Goal: Task Accomplishment & Management: Complete application form

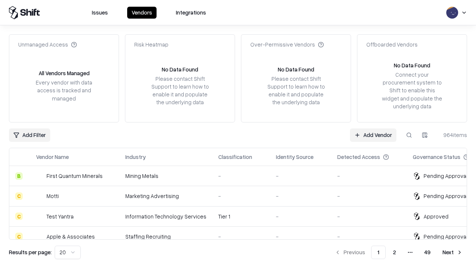
click at [373, 135] on link "Add Vendor" at bounding box center [373, 134] width 46 height 13
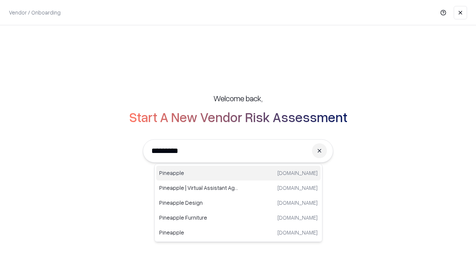
click at [238, 173] on div "Pineapple [DOMAIN_NAME]" at bounding box center [238, 172] width 164 height 15
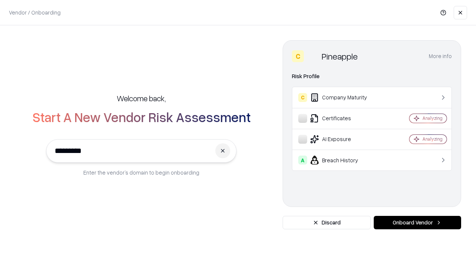
type input "*********"
click at [417, 222] on button "Onboard Vendor" at bounding box center [416, 222] width 87 height 13
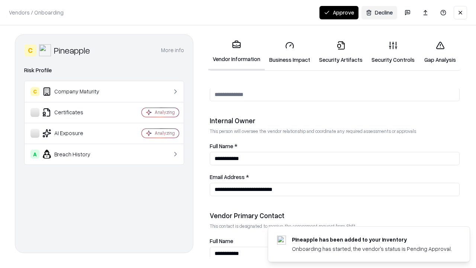
scroll to position [385, 0]
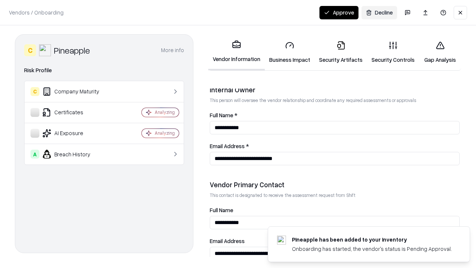
click at [289, 52] on link "Business Impact" at bounding box center [290, 52] width 50 height 35
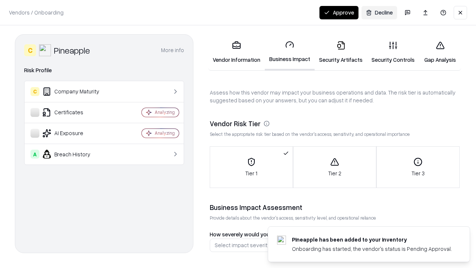
click at [340, 52] on link "Security Artifacts" at bounding box center [340, 52] width 52 height 35
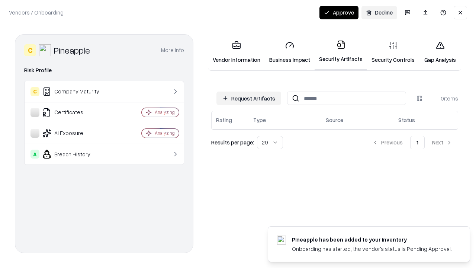
click at [249, 98] on button "Request Artifacts" at bounding box center [248, 97] width 65 height 13
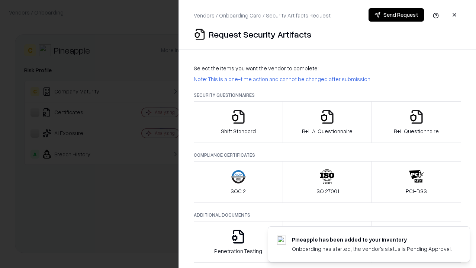
click at [238, 122] on icon "button" at bounding box center [238, 116] width 15 height 15
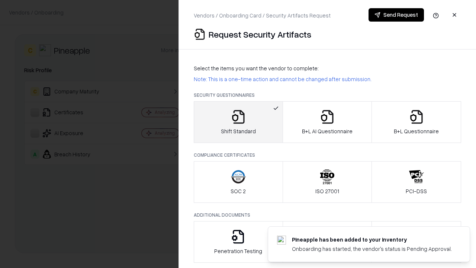
click at [396, 15] on button "Send Request" at bounding box center [395, 14] width 55 height 13
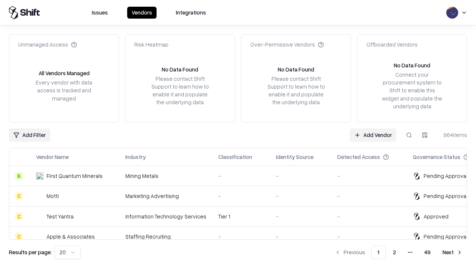
click at [409, 135] on button at bounding box center [408, 134] width 13 height 13
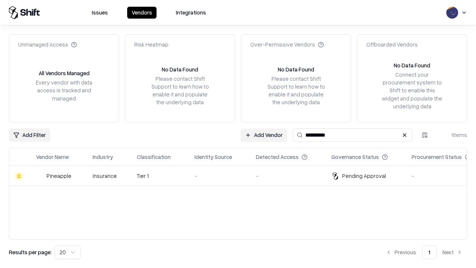
type input "*********"
click at [242, 175] on div "-" at bounding box center [218, 176] width 49 height 8
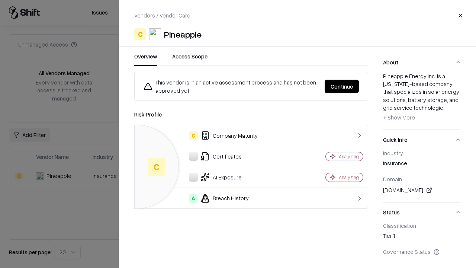
click at [342, 86] on button "Continue" at bounding box center [341, 86] width 34 height 13
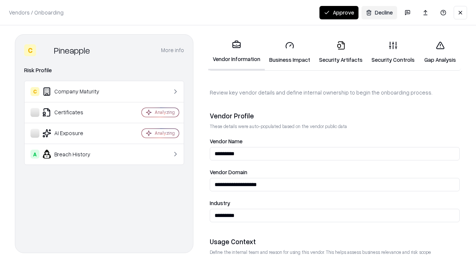
click at [340, 52] on link "Security Artifacts" at bounding box center [340, 52] width 52 height 35
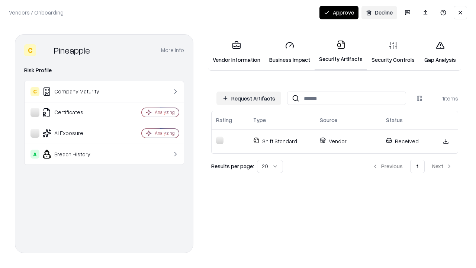
click at [393, 52] on link "Security Controls" at bounding box center [393, 52] width 52 height 35
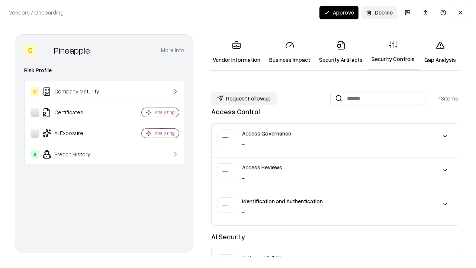
click at [244, 98] on button "Request Followup" at bounding box center [243, 97] width 65 height 13
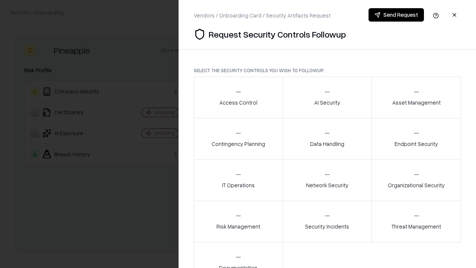
click at [238, 97] on div "Access Control" at bounding box center [238, 97] width 38 height 18
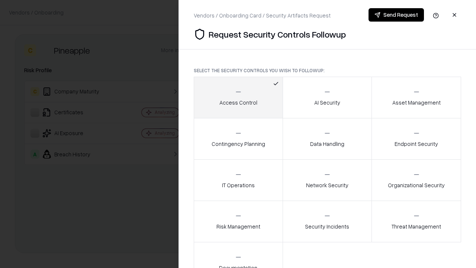
click at [396, 15] on button "Send Request" at bounding box center [395, 14] width 55 height 13
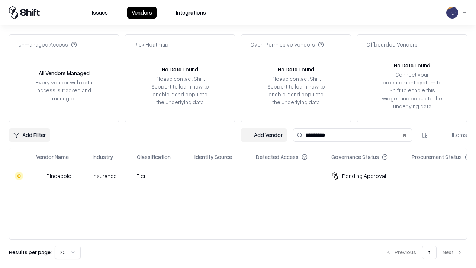
type input "*********"
click at [242, 175] on div "-" at bounding box center [218, 176] width 49 height 8
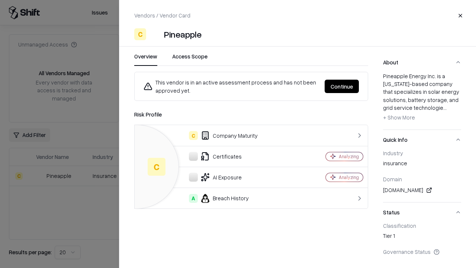
click at [342, 86] on button "Continue" at bounding box center [341, 86] width 34 height 13
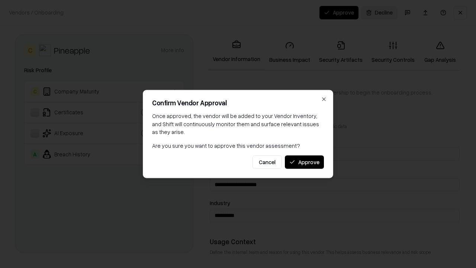
click at [304, 162] on button "Approve" at bounding box center [304, 161] width 39 height 13
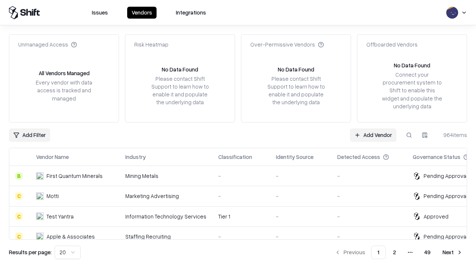
type input "*********"
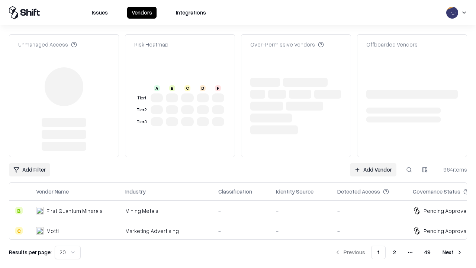
click at [373, 169] on link "Add Vendor" at bounding box center [373, 169] width 46 height 13
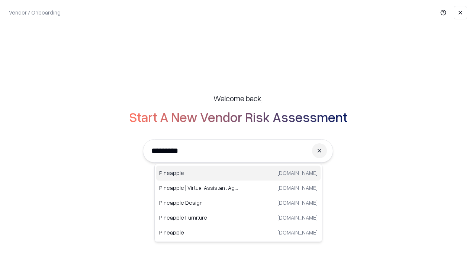
click at [238, 173] on div "Pineapple [DOMAIN_NAME]" at bounding box center [238, 172] width 164 height 15
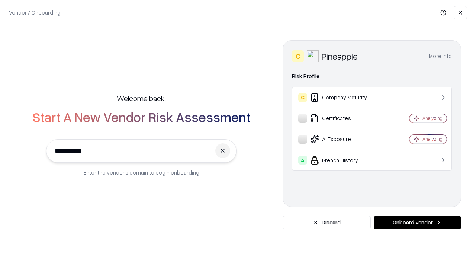
type input "*********"
click at [417, 222] on button "Onboard Vendor" at bounding box center [416, 222] width 87 height 13
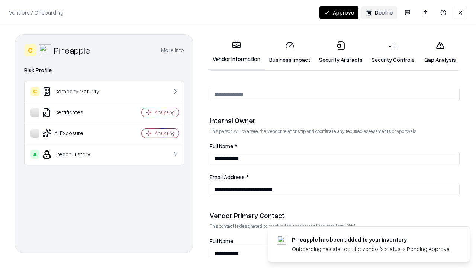
scroll to position [385, 0]
